Goal: Information Seeking & Learning: Learn about a topic

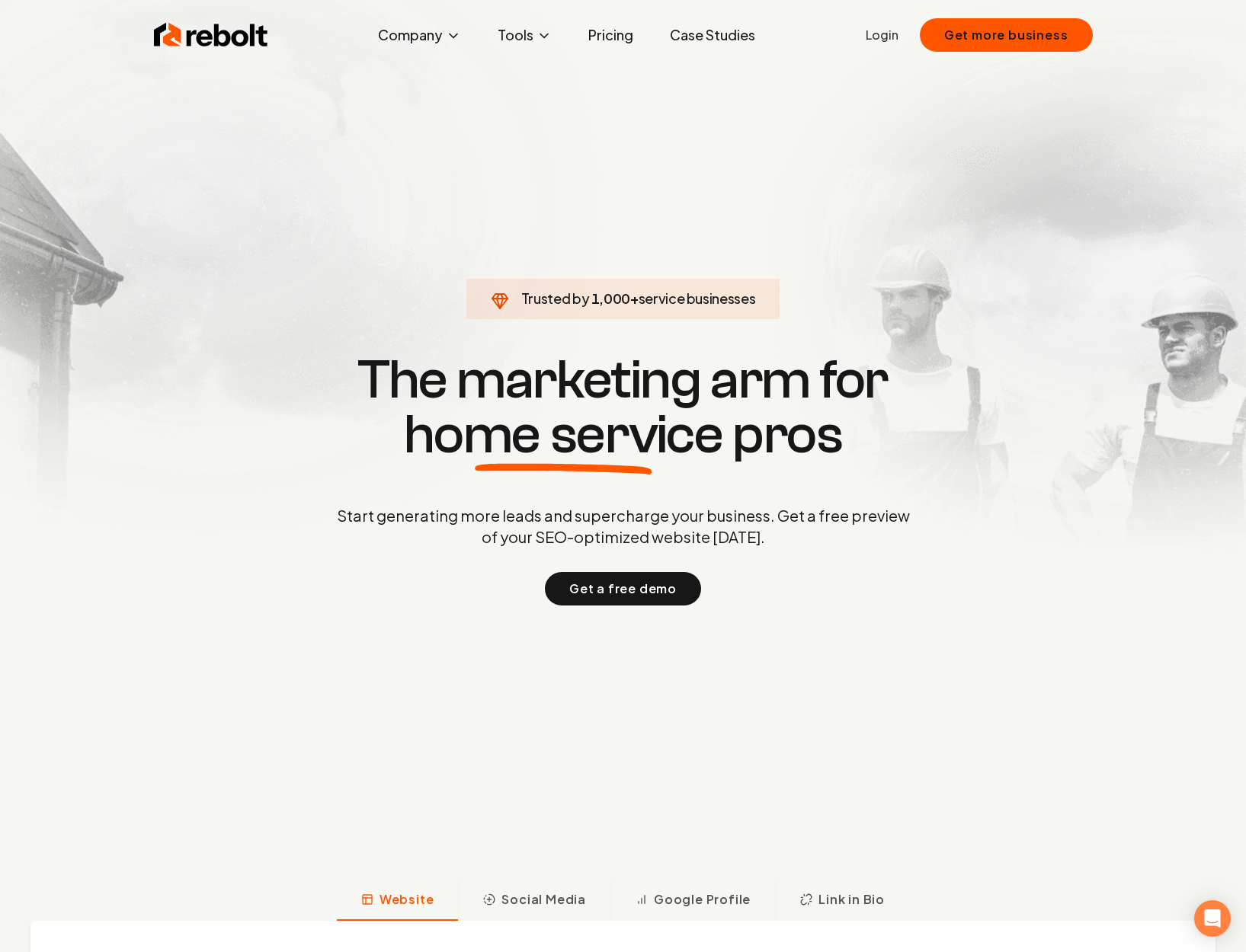
click at [611, 37] on link "Pricing" at bounding box center [611, 34] width 69 height 30
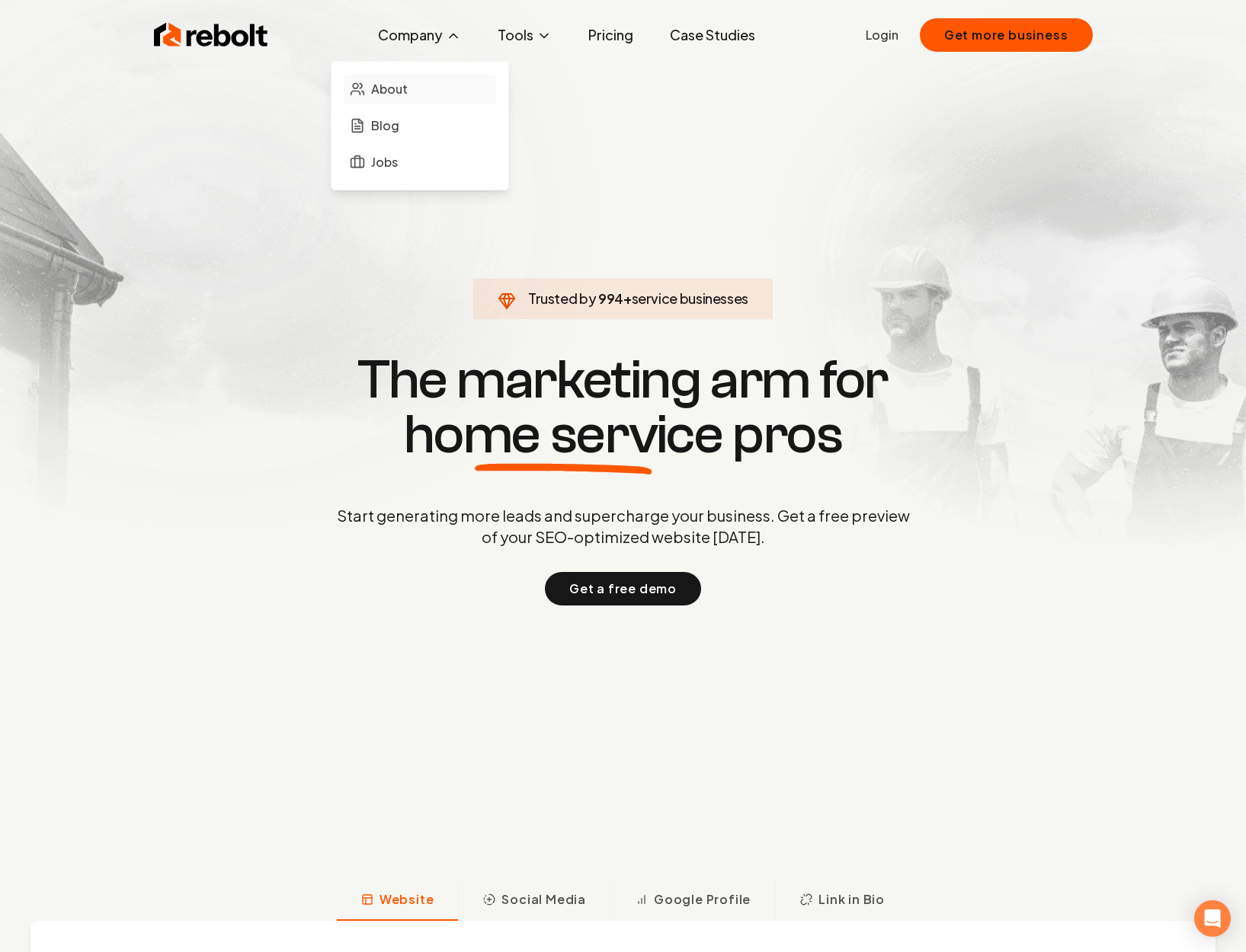
click at [386, 86] on span "About" at bounding box center [389, 89] width 37 height 18
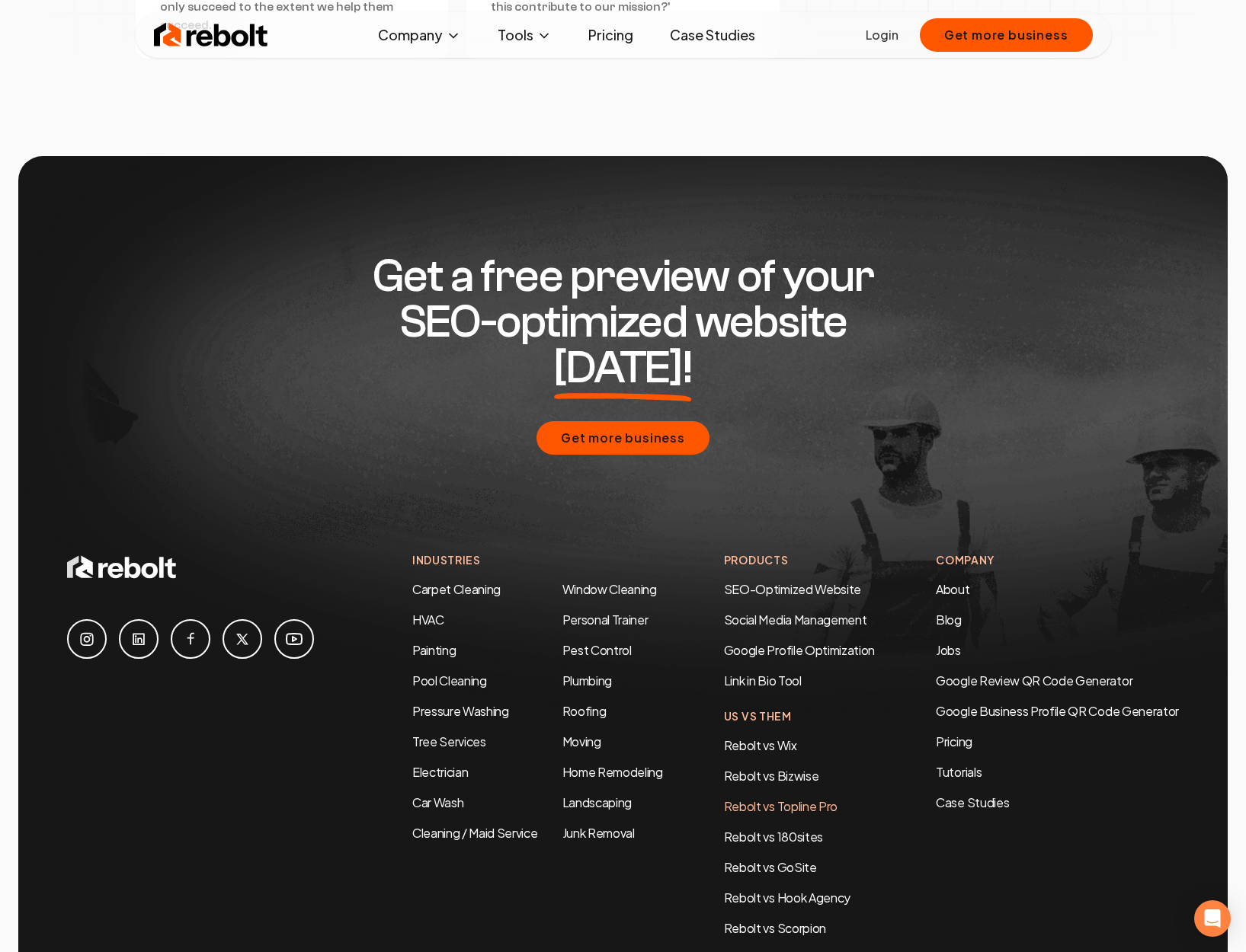
scroll to position [4449, 0]
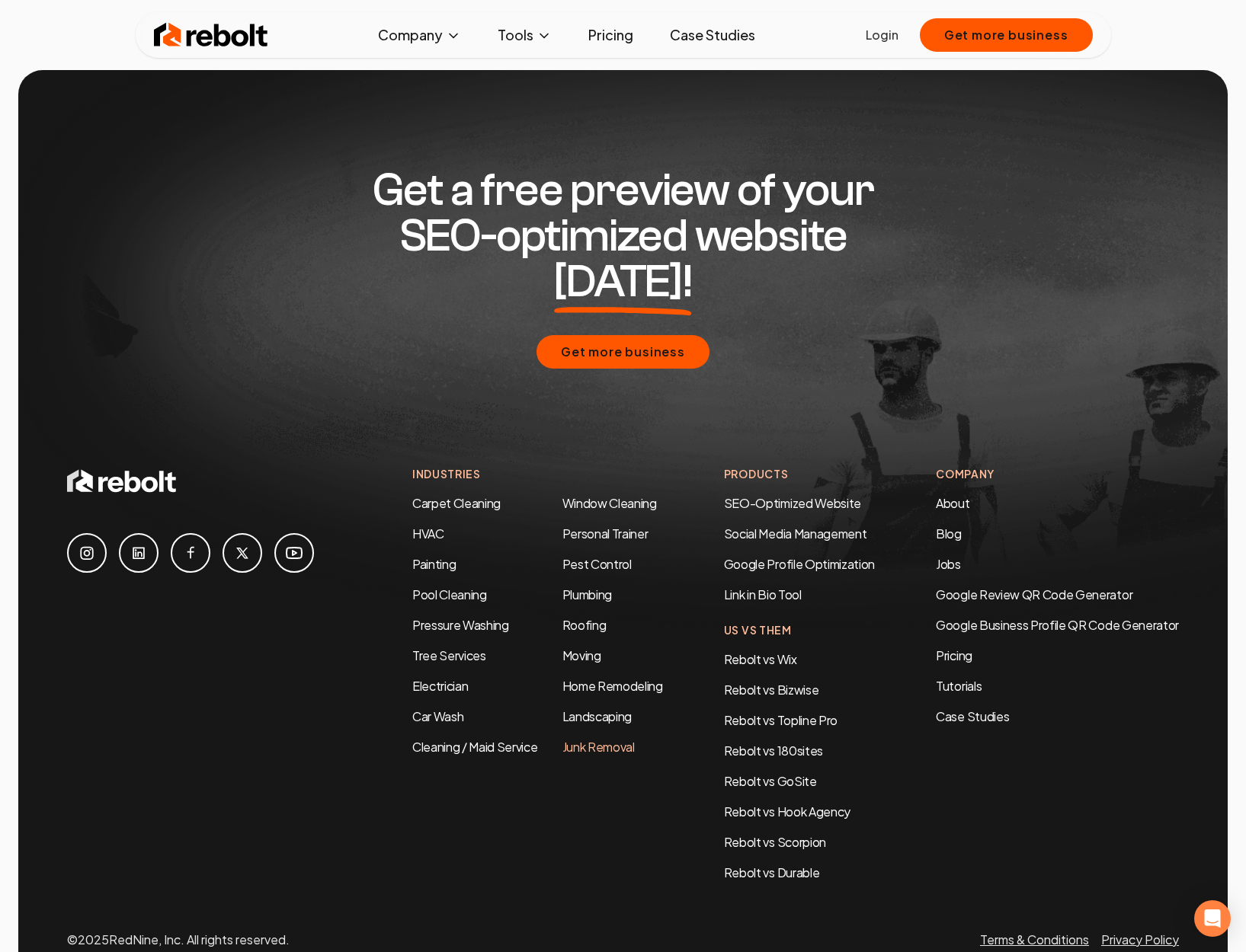
click at [621, 739] on link "Junk Removal" at bounding box center [598, 746] width 72 height 16
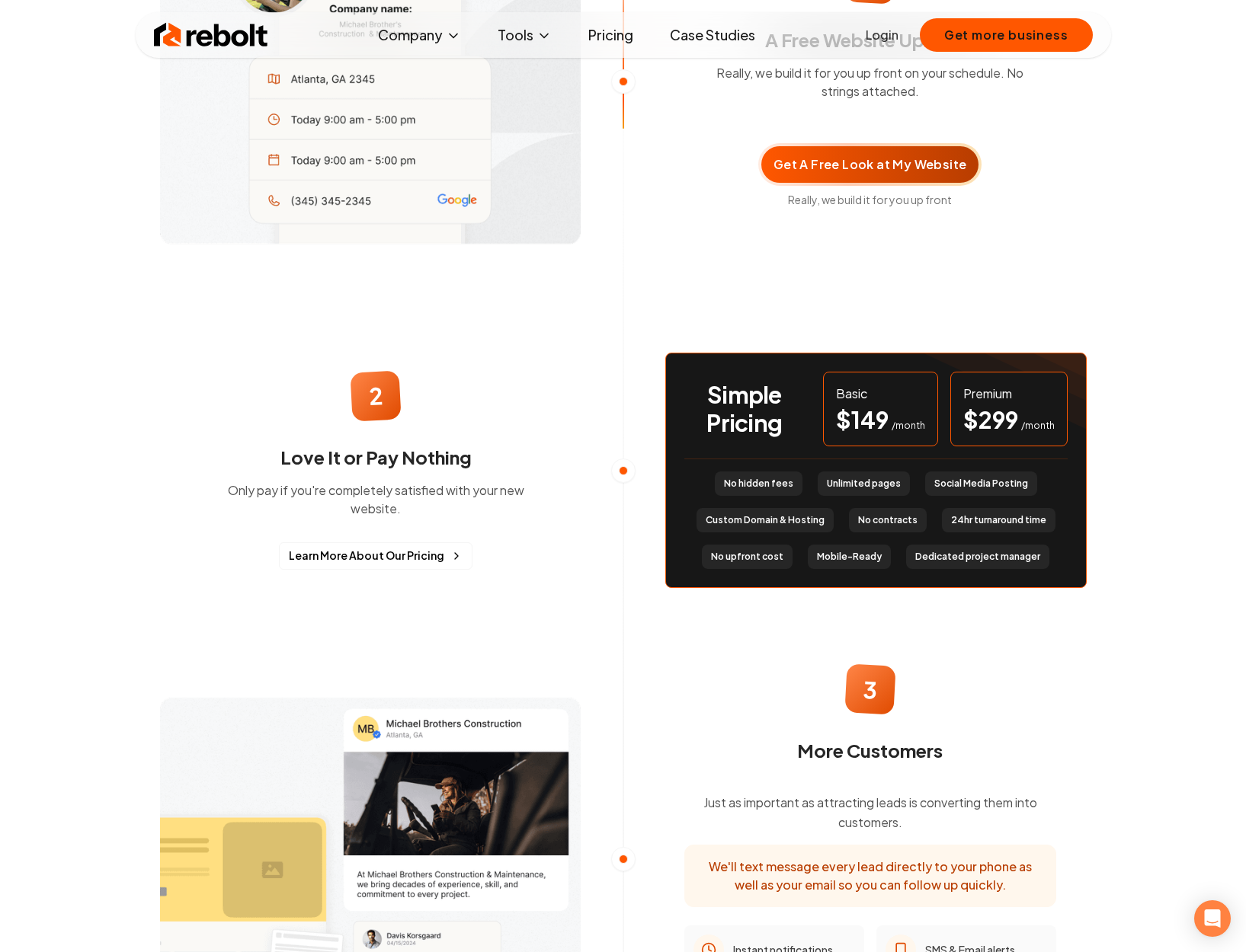
scroll to position [1165, 0]
